Goal: Transaction & Acquisition: Purchase product/service

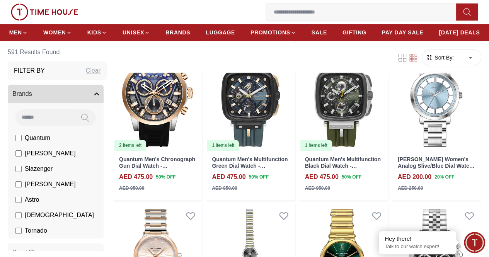
scroll to position [232, 0]
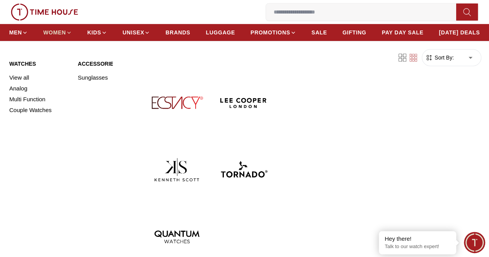
click at [72, 38] on link "WOMEN" at bounding box center [57, 33] width 29 height 14
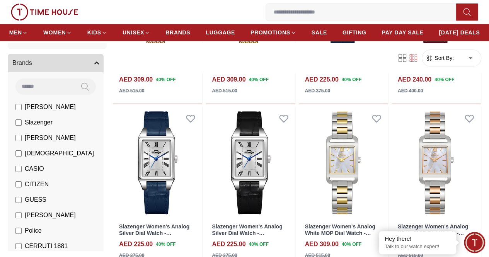
scroll to position [39, 0]
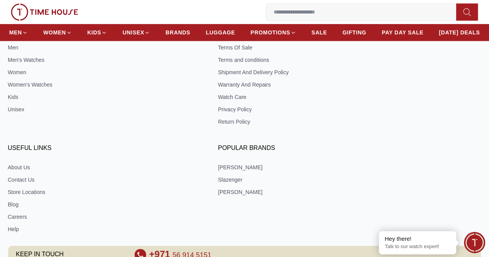
scroll to position [347, 0]
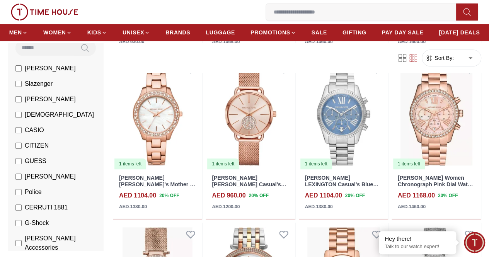
scroll to position [77, 0]
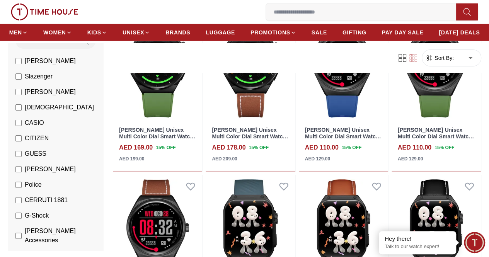
scroll to position [1276, 0]
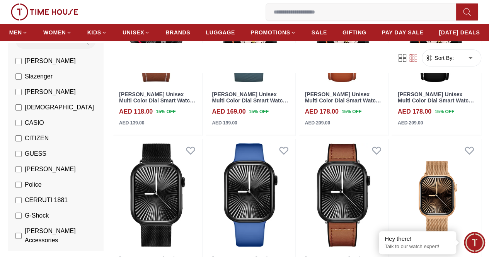
scroll to position [1546, 0]
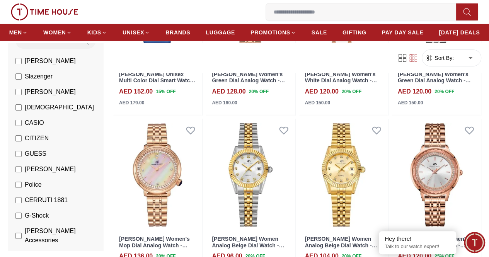
scroll to position [2822, 0]
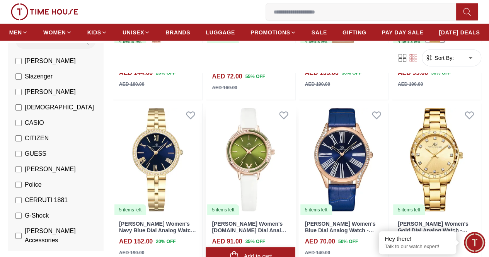
scroll to position [3788, 0]
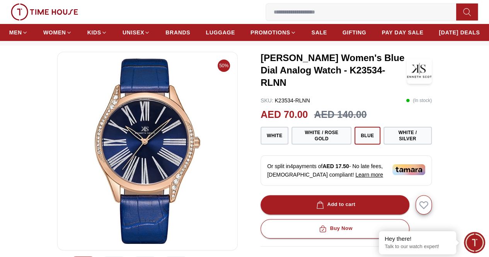
scroll to position [39, 0]
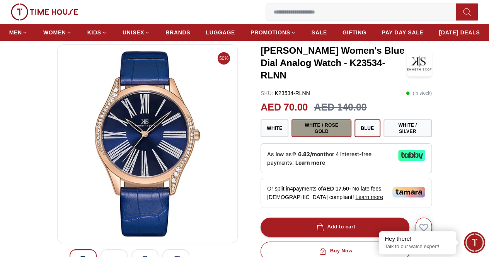
click at [308, 132] on button "White / Rose Gold" at bounding box center [321, 128] width 60 height 18
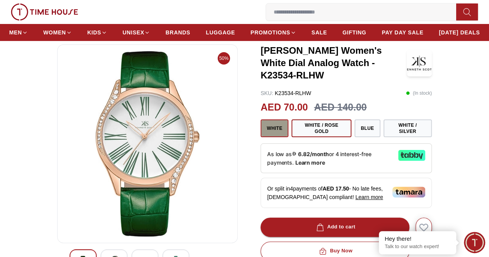
click at [280, 136] on button "White" at bounding box center [275, 128] width 28 height 18
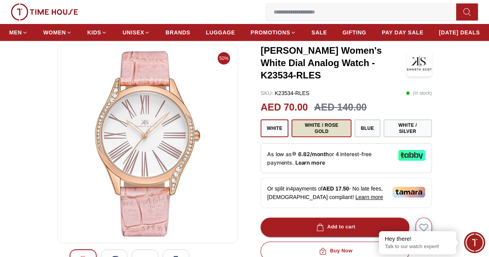
click at [315, 132] on button "White / Rose Gold" at bounding box center [321, 128] width 60 height 18
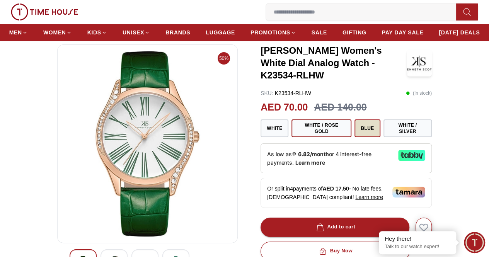
click at [364, 134] on button "Blue" at bounding box center [367, 128] width 26 height 18
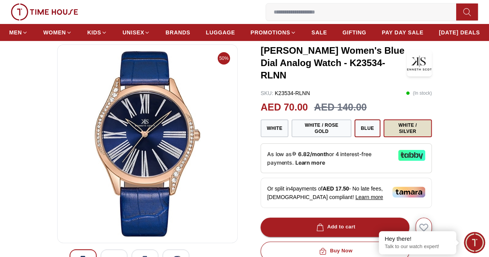
click at [407, 134] on button "White / Silver" at bounding box center [407, 128] width 48 height 18
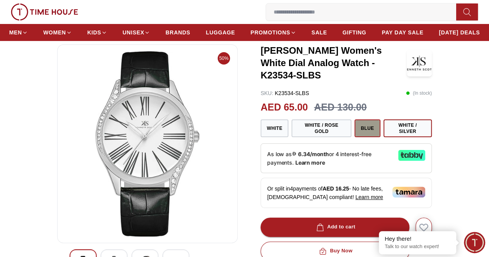
click at [365, 135] on button "Blue" at bounding box center [367, 128] width 26 height 18
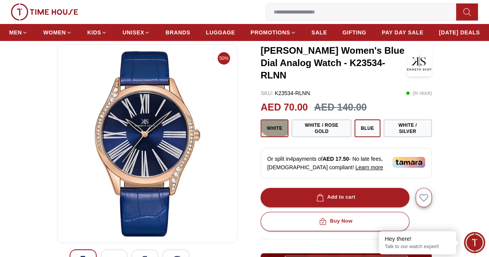
click at [276, 128] on button "White" at bounding box center [275, 128] width 28 height 18
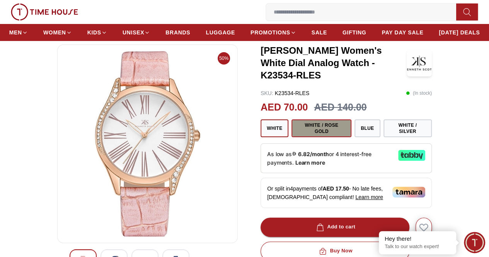
click at [330, 135] on button "White / Rose Gold" at bounding box center [321, 128] width 60 height 18
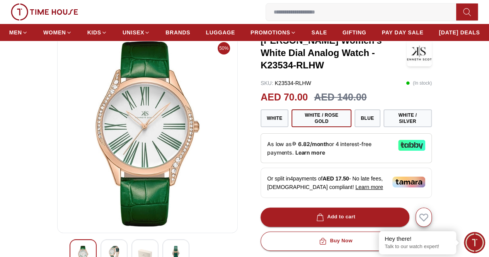
scroll to position [39, 0]
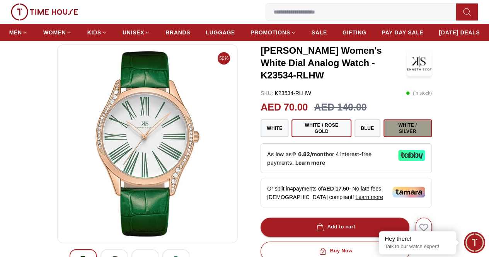
click at [399, 135] on button "White / Silver" at bounding box center [407, 128] width 48 height 18
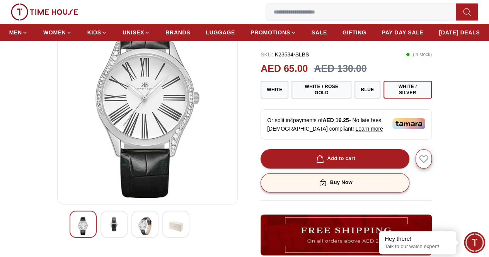
scroll to position [39, 0]
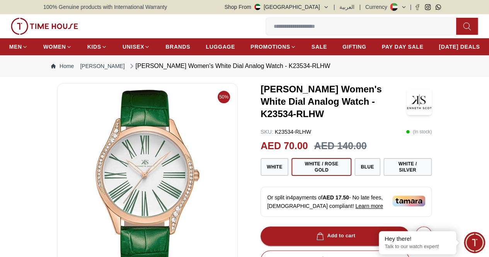
scroll to position [77, 0]
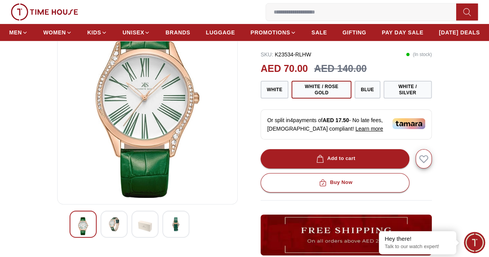
scroll to position [39, 0]
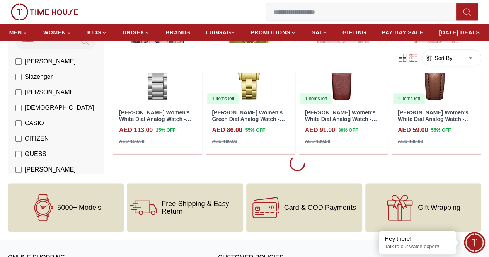
scroll to position [3242, 0]
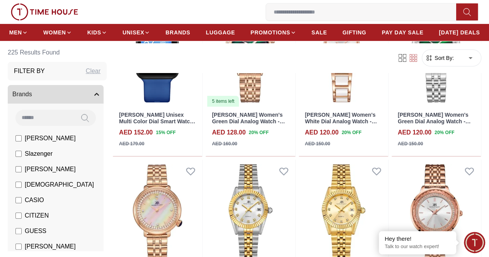
scroll to position [2778, 0]
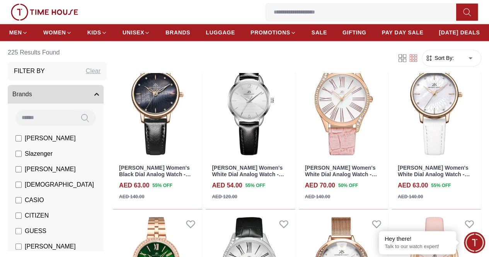
scroll to position [3628, 0]
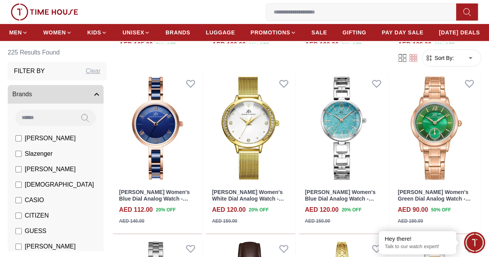
scroll to position [4595, 0]
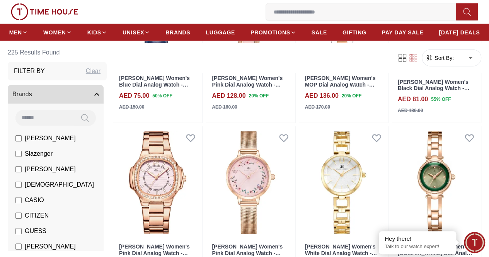
scroll to position [5368, 0]
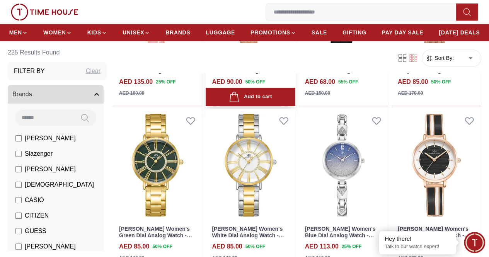
scroll to position [6334, 0]
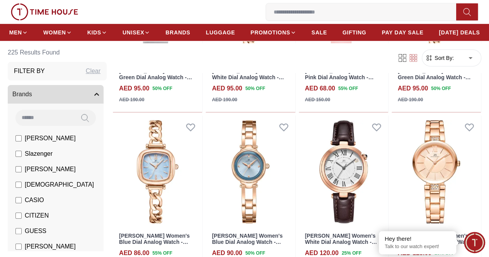
scroll to position [7184, 0]
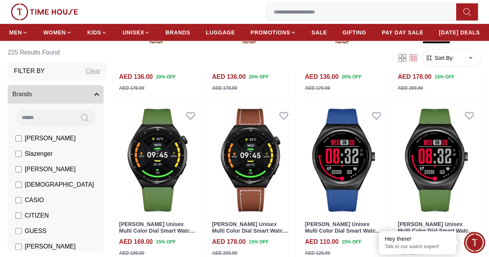
scroll to position [1116, 0]
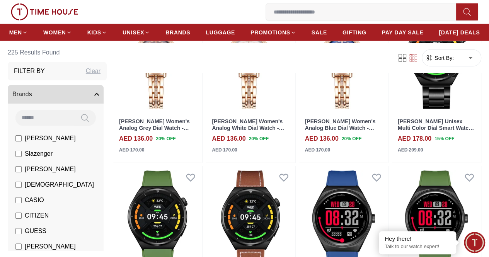
click at [266, 15] on input at bounding box center [364, 11] width 196 height 15
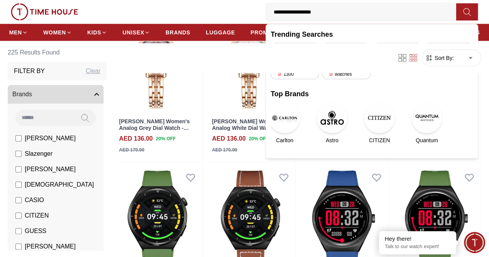
type input "**********"
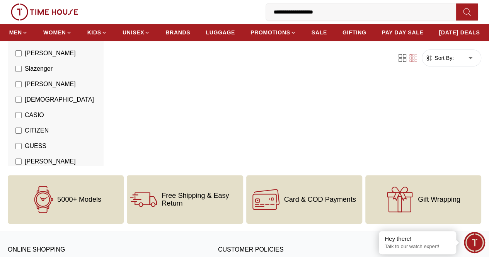
scroll to position [116, 0]
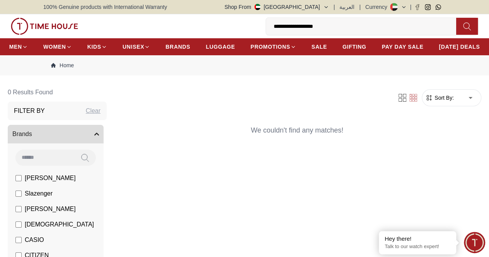
click at [280, 201] on div "Filter Sort By: ​ ****** ​ We couldn't find any matches!" at bounding box center [297, 187] width 368 height 208
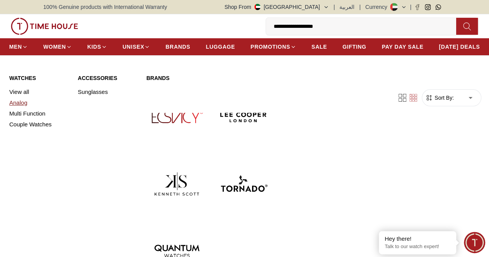
click at [20, 108] on link "Analog" at bounding box center [38, 102] width 59 height 11
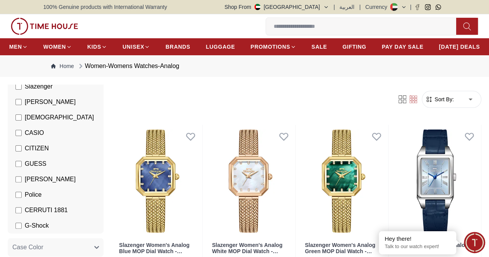
scroll to position [116, 0]
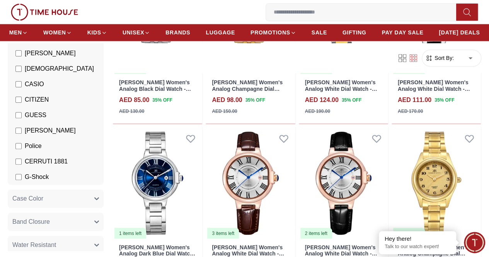
scroll to position [734, 0]
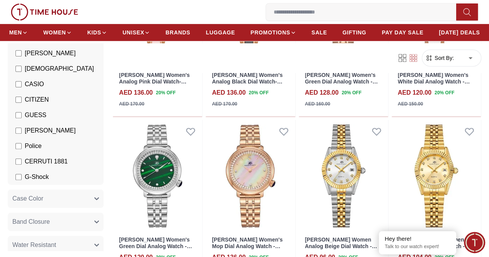
scroll to position [1701, 0]
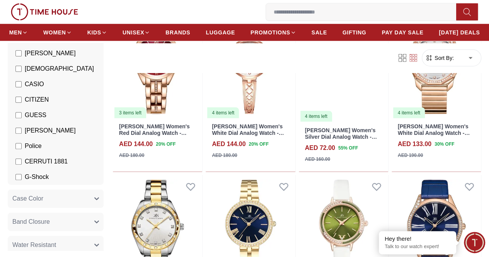
scroll to position [2628, 0]
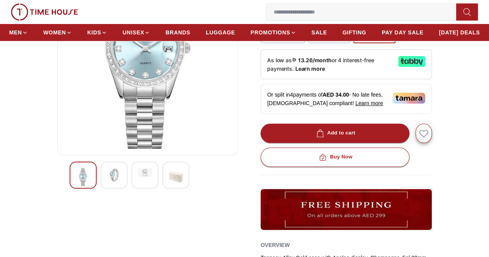
scroll to position [155, 0]
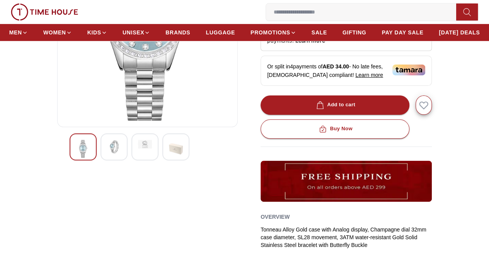
click at [107, 154] on img at bounding box center [114, 147] width 14 height 14
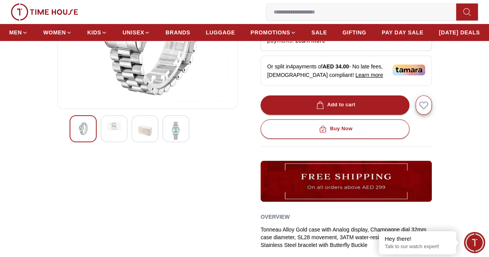
click at [169, 140] on img at bounding box center [176, 131] width 14 height 18
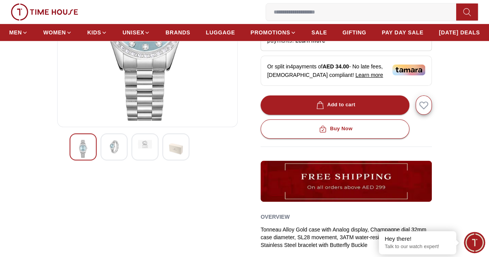
click at [107, 154] on img at bounding box center [114, 147] width 14 height 14
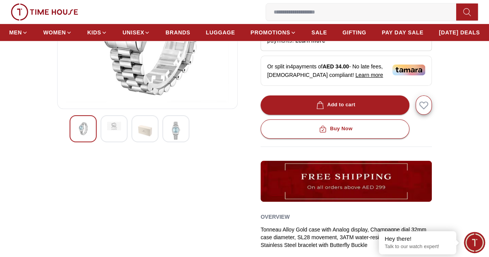
click at [76, 136] on img at bounding box center [83, 129] width 14 height 14
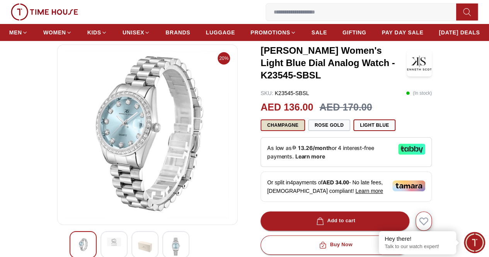
scroll to position [77, 0]
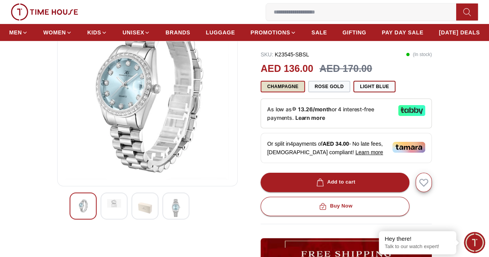
click at [285, 92] on button "Champagne" at bounding box center [283, 87] width 44 height 12
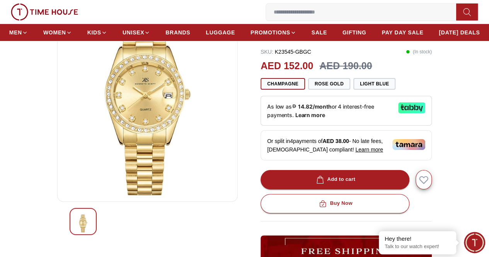
scroll to position [77, 0]
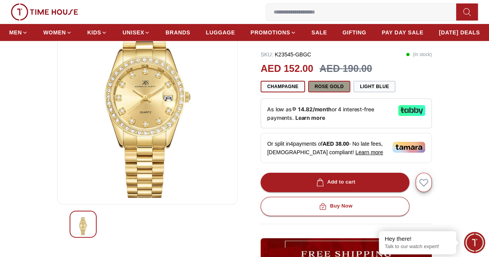
click at [327, 92] on button "Rose Gold" at bounding box center [329, 87] width 42 height 12
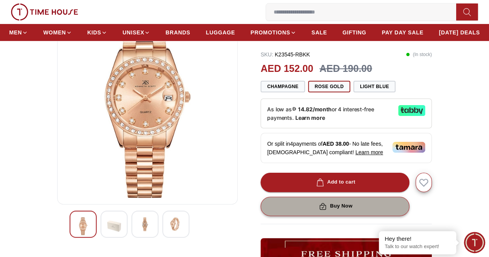
click at [360, 208] on button "Buy Now" at bounding box center [335, 206] width 149 height 19
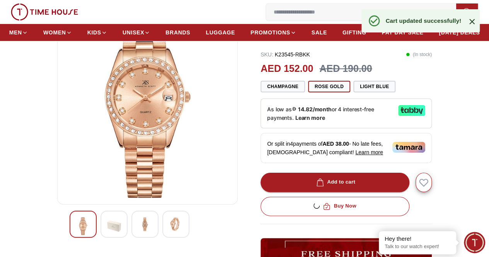
click at [0, 0] on span "1" at bounding box center [0, 0] width 0 height 0
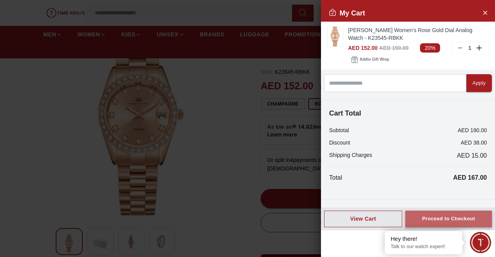
click at [451, 215] on div "Proceed to Checkout" at bounding box center [448, 219] width 53 height 9
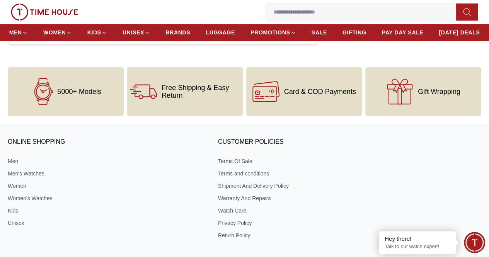
scroll to position [232, 0]
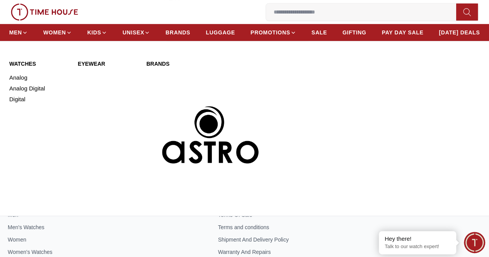
click at [94, 68] on link "Eyewear" at bounding box center [107, 64] width 59 height 8
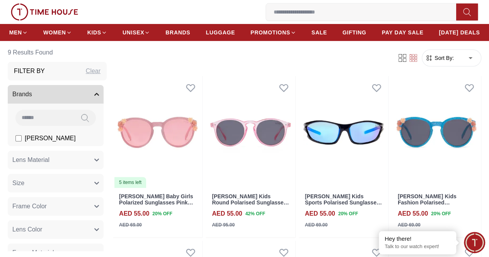
scroll to position [39, 0]
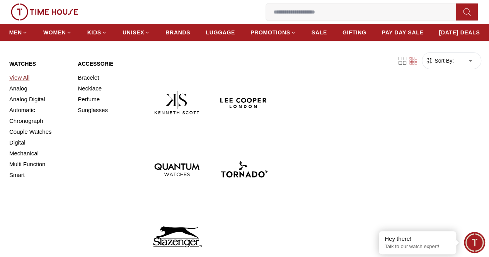
click at [26, 83] on link "View All" at bounding box center [38, 77] width 59 height 11
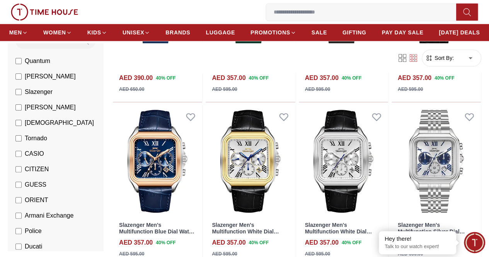
scroll to position [116, 0]
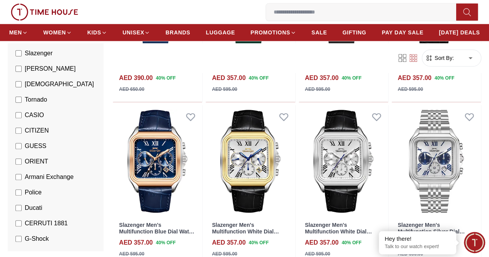
click at [39, 220] on span "CERRUTI 1881" at bounding box center [46, 223] width 43 height 9
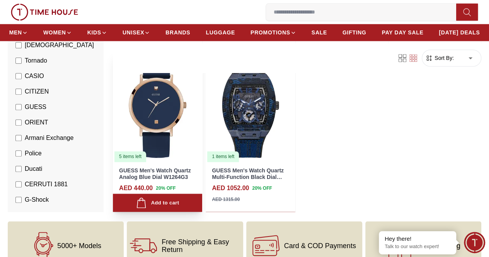
scroll to position [580, 0]
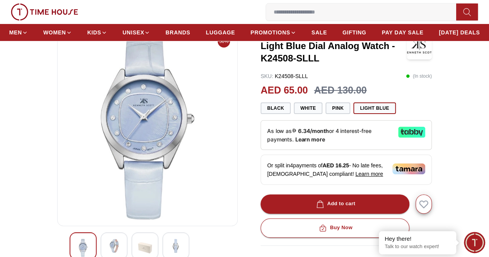
scroll to position [77, 0]
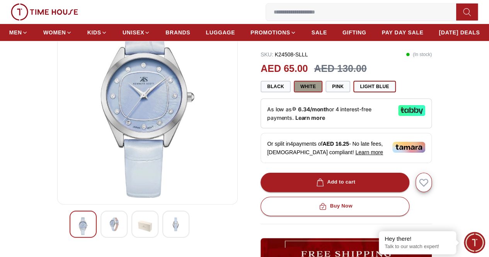
click at [309, 92] on button "White" at bounding box center [308, 87] width 29 height 12
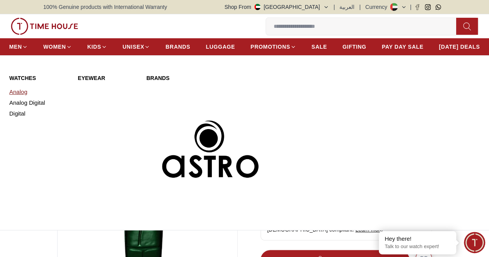
click at [23, 97] on link "Analog" at bounding box center [38, 92] width 59 height 11
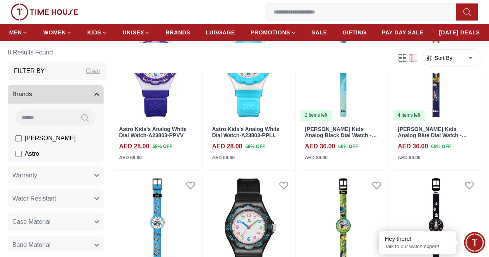
scroll to position [116, 0]
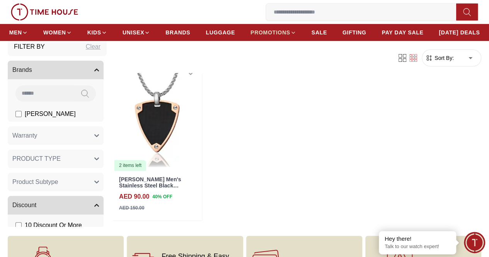
scroll to position [77, 0]
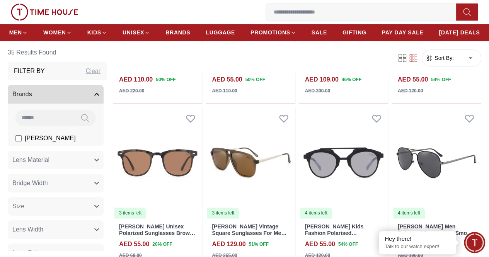
scroll to position [425, 0]
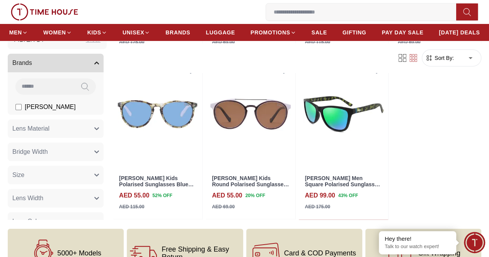
scroll to position [1391, 0]
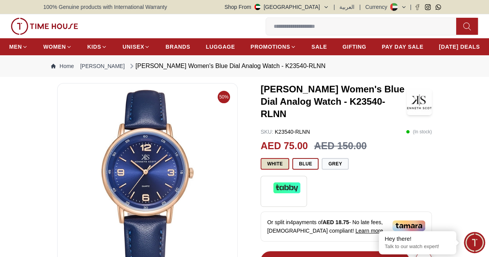
click at [279, 170] on button "White" at bounding box center [275, 164] width 29 height 12
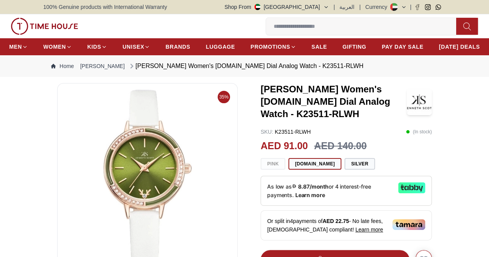
click at [275, 170] on div "Pink [DOMAIN_NAME] Silver" at bounding box center [346, 164] width 171 height 12
click at [274, 170] on div "Pink [DOMAIN_NAME] Silver" at bounding box center [346, 164] width 171 height 12
click at [344, 170] on button "Silver" at bounding box center [359, 164] width 31 height 12
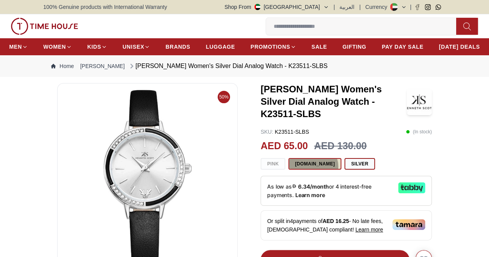
click at [313, 170] on button "[DOMAIN_NAME]" at bounding box center [314, 164] width 53 height 12
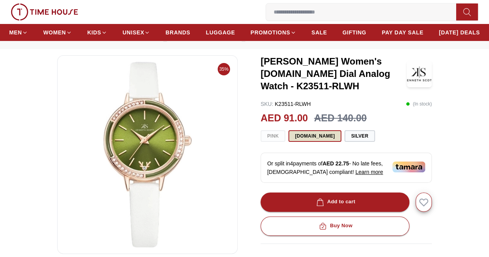
scroll to position [39, 0]
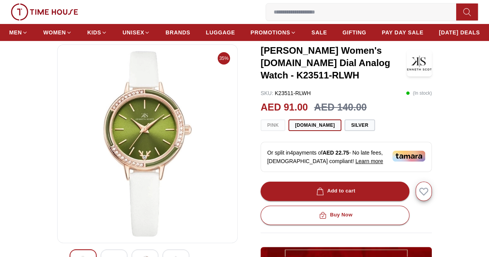
click at [267, 131] on div "Pink [DOMAIN_NAME] Silver" at bounding box center [346, 125] width 171 height 12
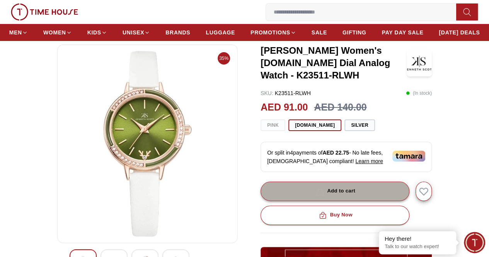
click at [353, 196] on div "Add to cart" at bounding box center [335, 191] width 41 height 9
